Goal: Navigation & Orientation: Find specific page/section

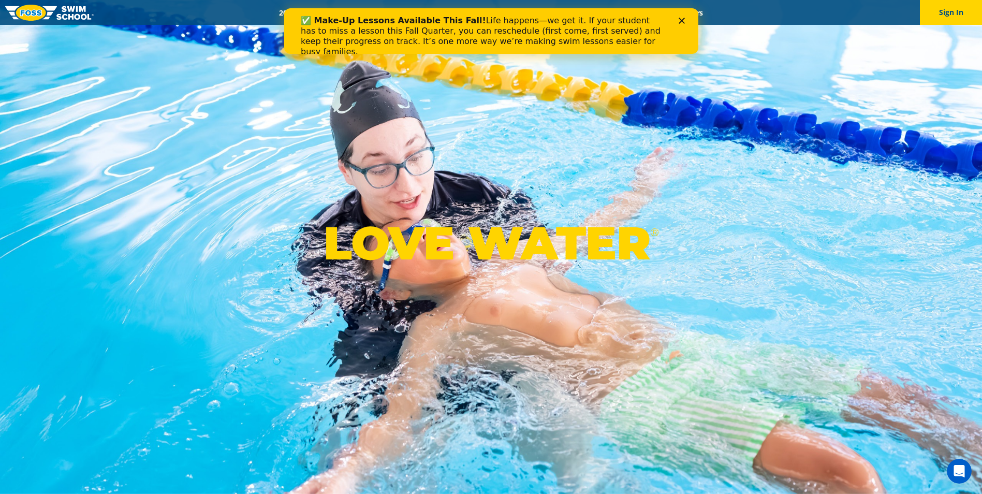
click at [678, 23] on icon "Close" at bounding box center [681, 21] width 6 height 6
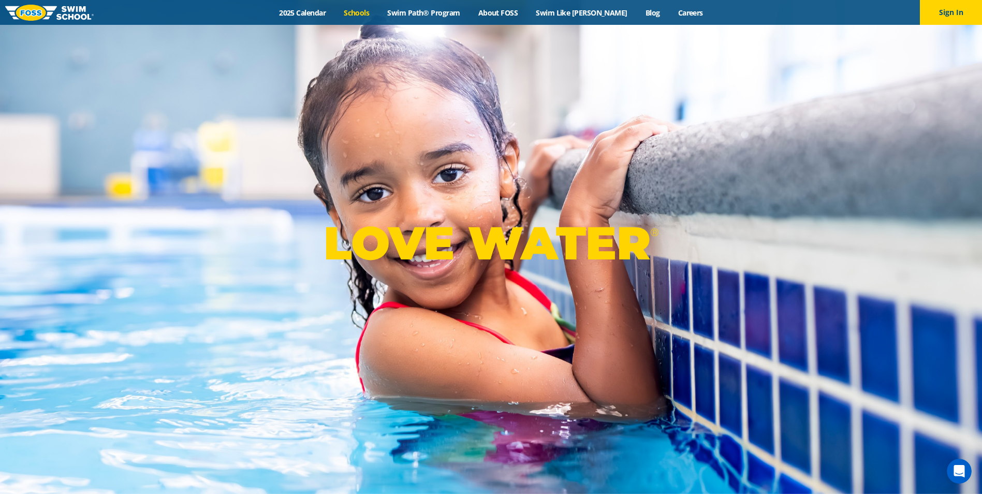
click at [377, 8] on link "Schools" at bounding box center [357, 13] width 44 height 10
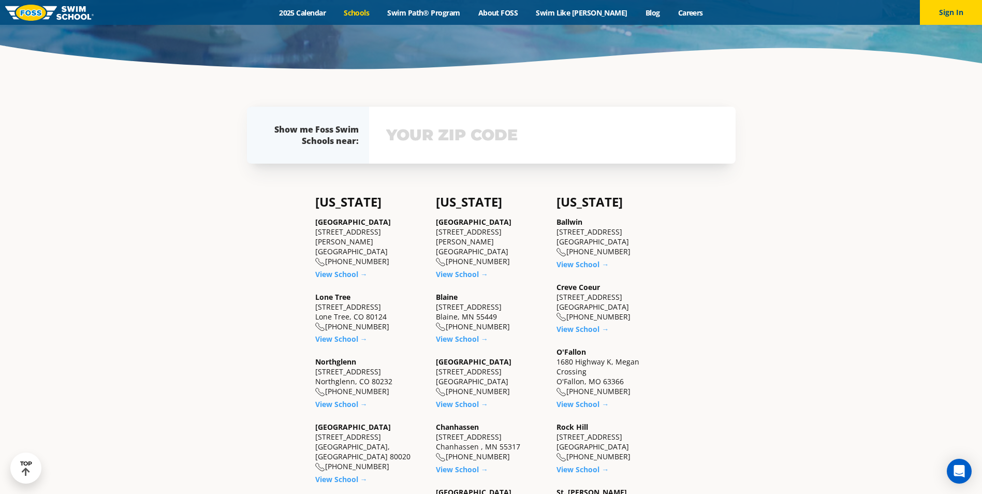
scroll to position [259, 0]
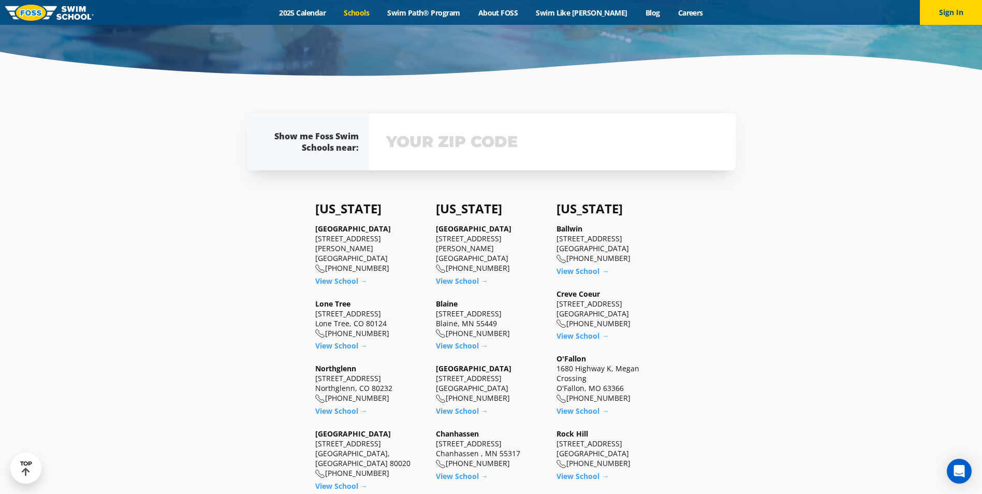
click at [577, 268] on link "View School →" at bounding box center [583, 271] width 52 height 10
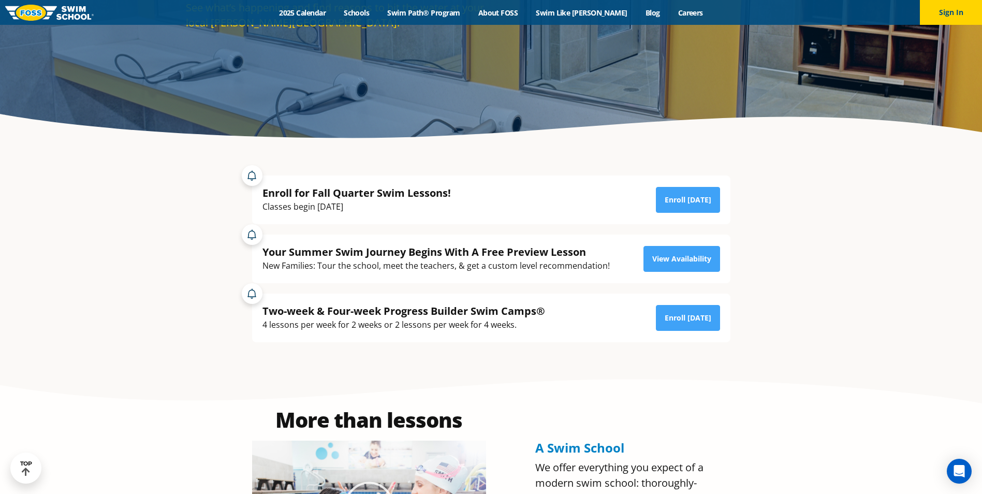
scroll to position [52, 0]
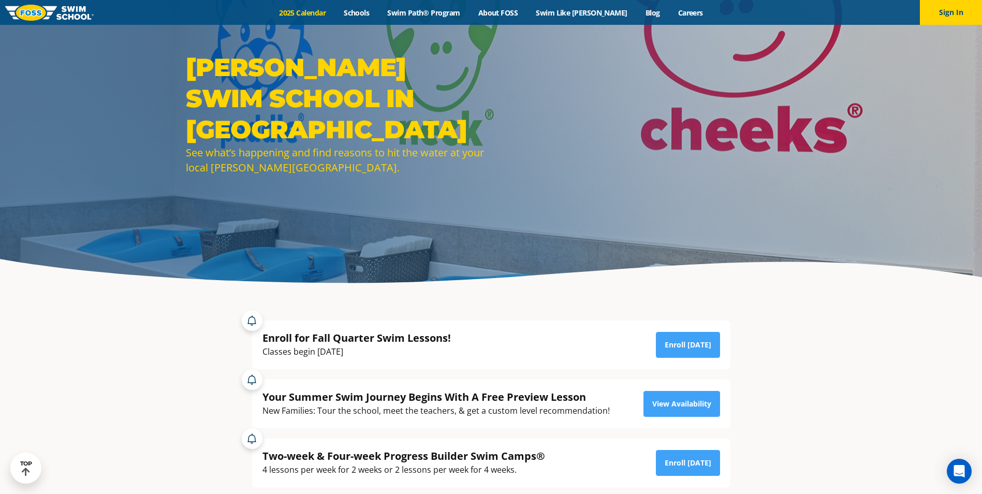
click at [324, 15] on link "2025 Calendar" at bounding box center [302, 13] width 65 height 10
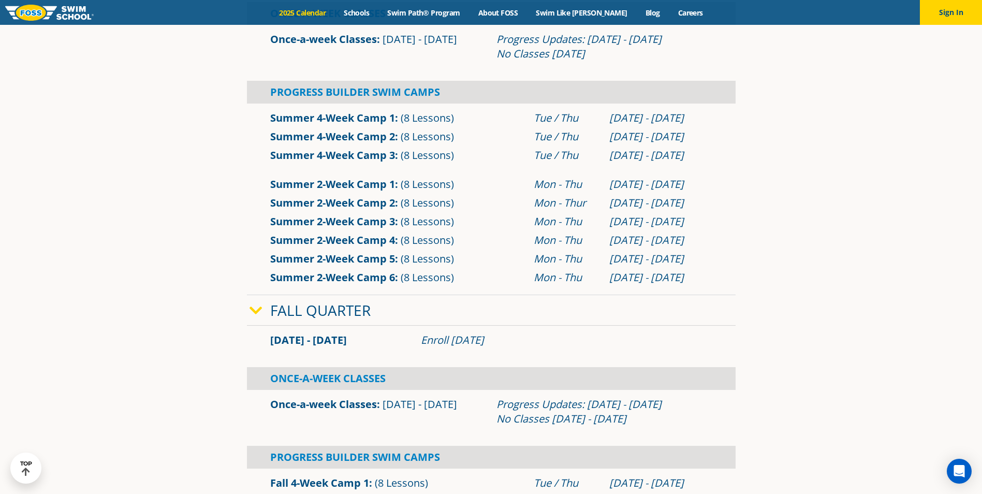
scroll to position [570, 0]
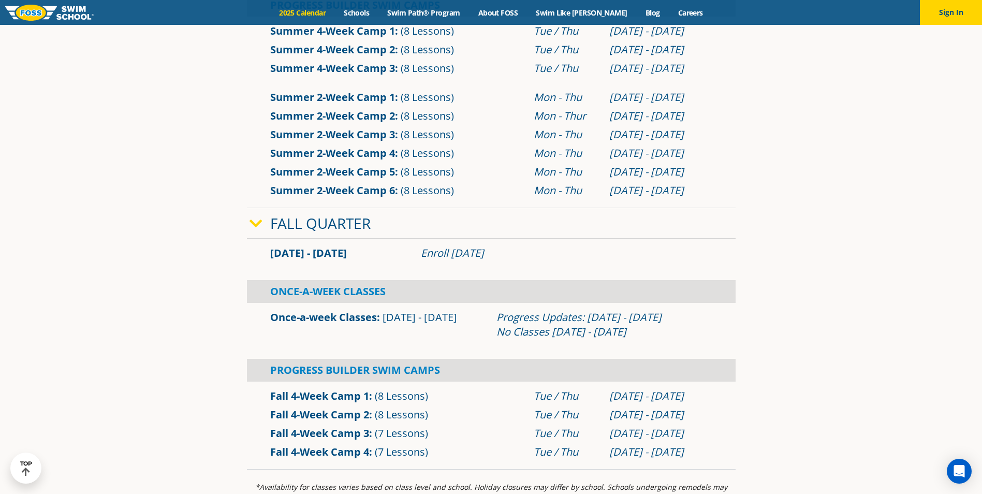
click at [345, 395] on link "Fall 4-Week Camp 1" at bounding box center [319, 396] width 99 height 14
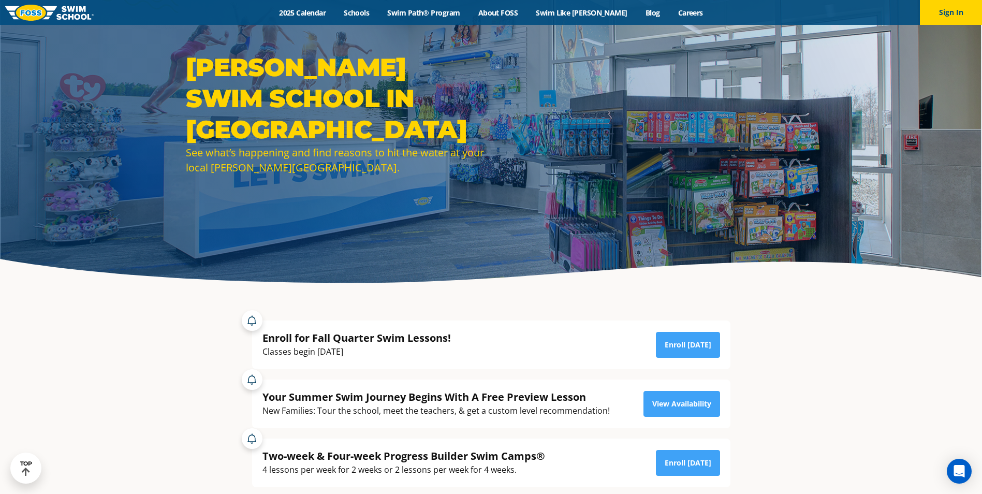
scroll to position [466, 0]
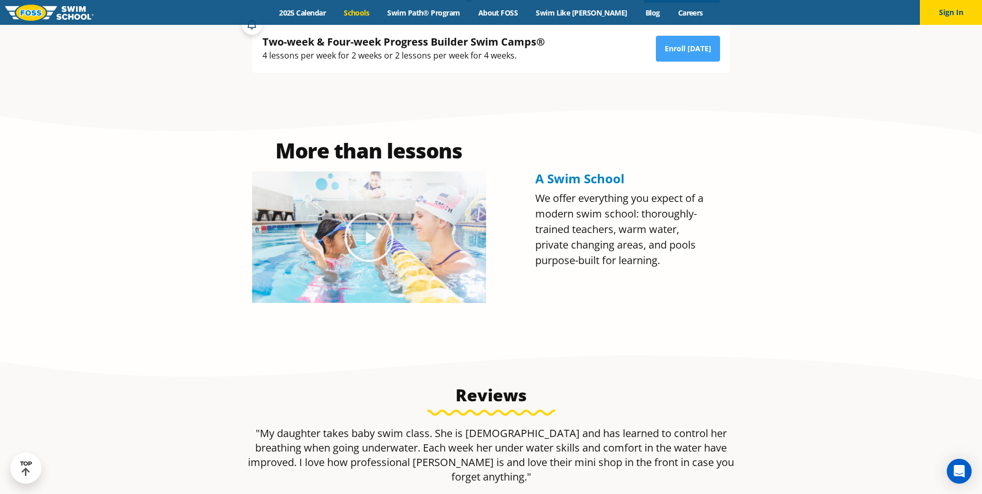
click at [375, 10] on link "Schools" at bounding box center [357, 13] width 44 height 10
